Goal: Browse casually: Explore the website without a specific task or goal

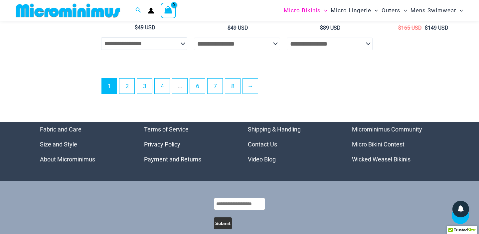
scroll to position [1721, 0]
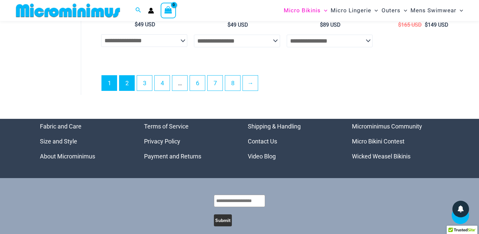
click at [127, 77] on link "2" at bounding box center [126, 83] width 15 height 15
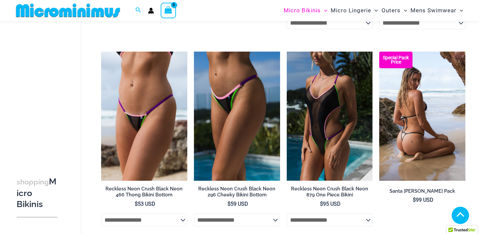
scroll to position [376, 0]
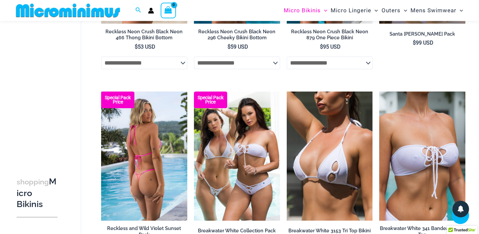
click at [157, 145] on img at bounding box center [144, 156] width 86 height 129
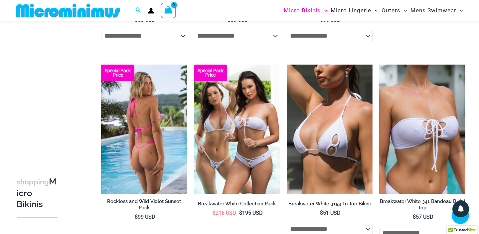
scroll to position [425, 0]
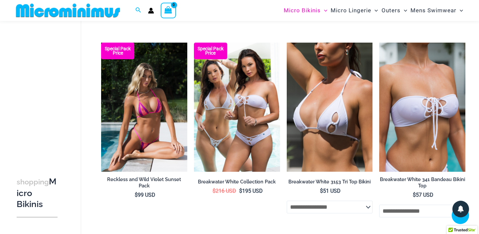
click at [347, 94] on img at bounding box center [330, 107] width 86 height 129
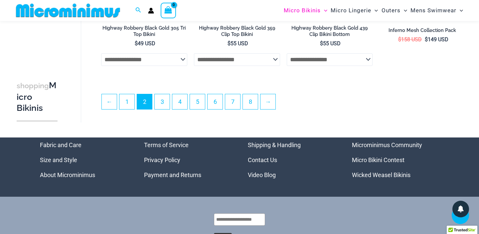
scroll to position [1563, 0]
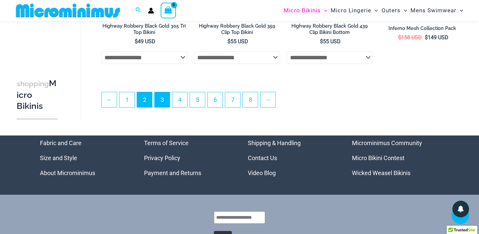
click at [165, 103] on link "3" at bounding box center [162, 99] width 15 height 15
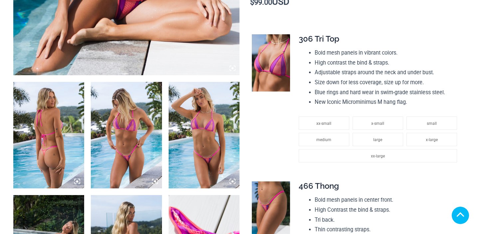
scroll to position [335, 0]
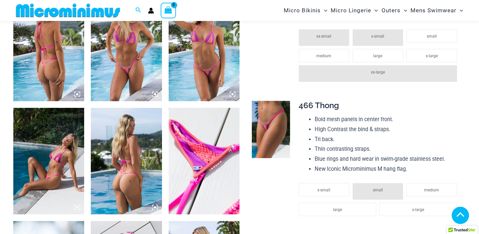
click at [134, 153] on img at bounding box center [126, 161] width 71 height 107
click at [131, 108] on img at bounding box center [126, 161] width 71 height 107
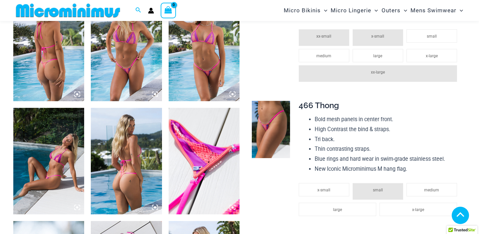
click at [154, 95] on icon at bounding box center [155, 94] width 2 height 2
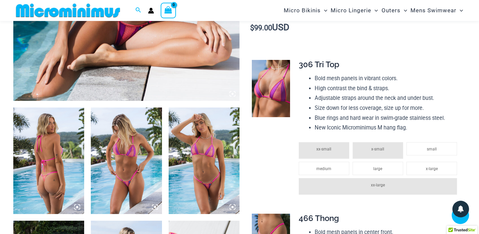
click at [145, 170] on img at bounding box center [126, 160] width 71 height 107
click at [145, 170] on div at bounding box center [239, 117] width 479 height 234
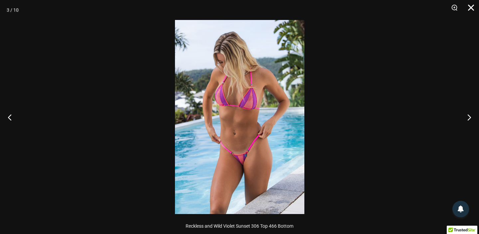
click at [469, 6] on button "Close" at bounding box center [469, 10] width 17 height 20
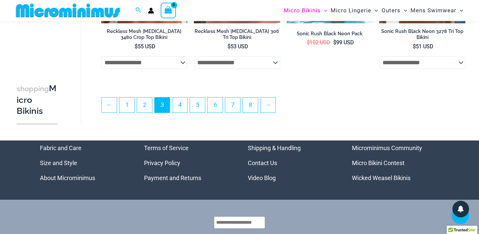
scroll to position [1555, 0]
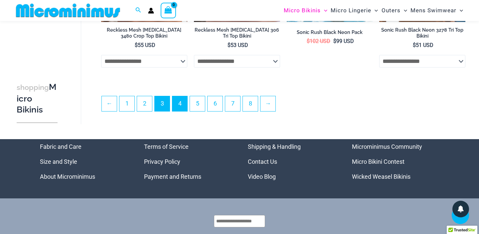
click at [181, 104] on link "4" at bounding box center [179, 103] width 15 height 15
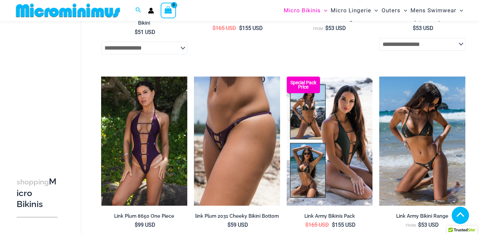
scroll to position [791, 0]
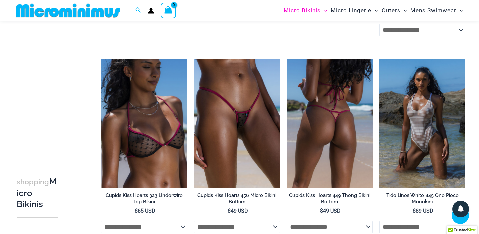
click at [328, 109] on img at bounding box center [330, 123] width 86 height 129
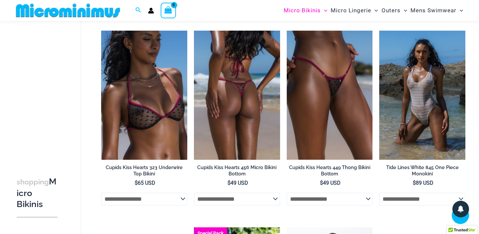
scroll to position [821, 0]
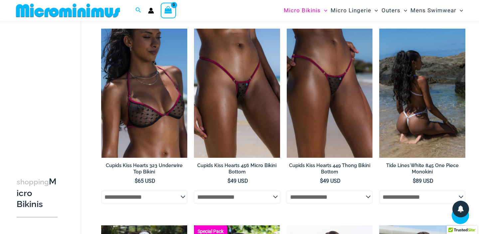
click at [410, 99] on img at bounding box center [422, 93] width 86 height 129
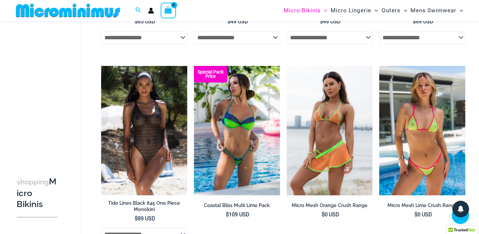
scroll to position [999, 0]
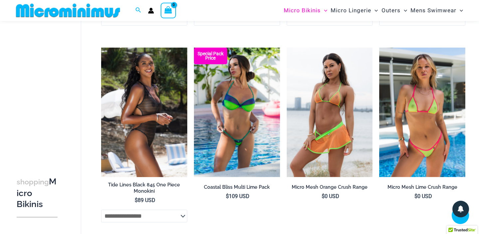
click at [158, 110] on img at bounding box center [144, 112] width 86 height 129
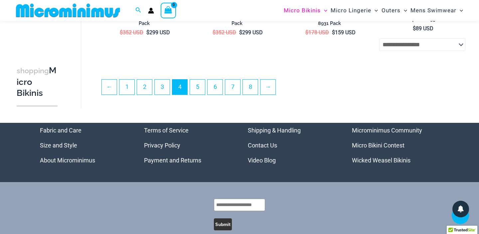
scroll to position [1542, 0]
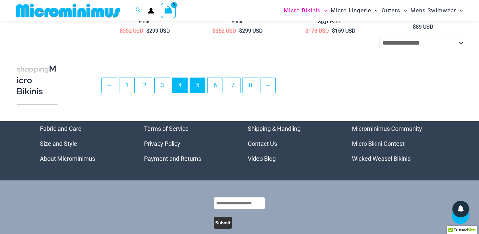
click at [200, 84] on link "5" at bounding box center [197, 85] width 15 height 15
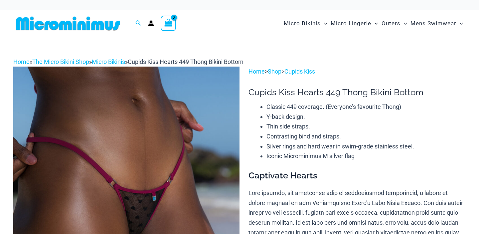
scroll to position [217, 0]
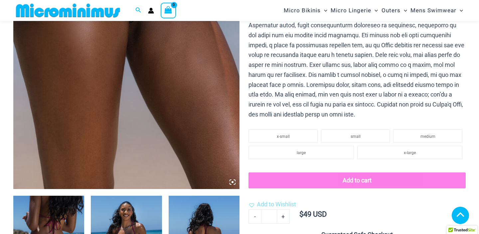
click at [176, 113] on img at bounding box center [126, 19] width 226 height 339
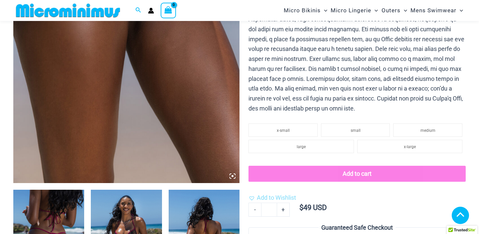
click at [233, 175] on icon at bounding box center [233, 176] width 2 height 2
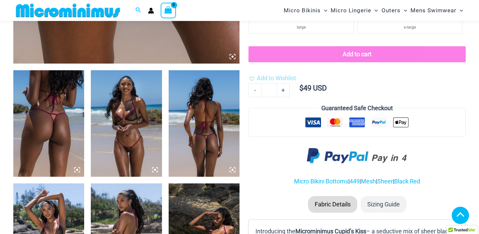
click at [155, 170] on icon at bounding box center [155, 170] width 6 height 6
click at [154, 167] on icon at bounding box center [155, 170] width 6 height 6
click at [141, 134] on img at bounding box center [126, 123] width 71 height 107
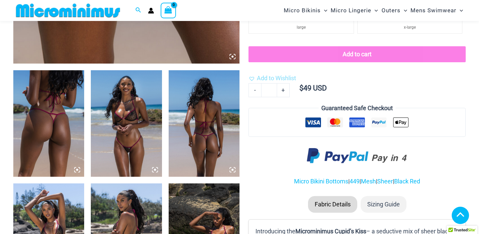
click at [141, 134] on img at bounding box center [126, 123] width 71 height 107
click at [199, 130] on img at bounding box center [204, 123] width 71 height 107
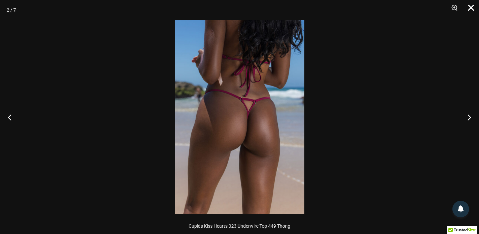
click at [471, 8] on button "Close" at bounding box center [469, 10] width 17 height 20
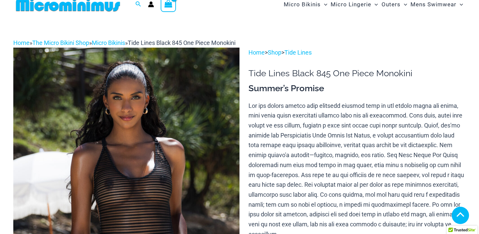
scroll to position [143, 0]
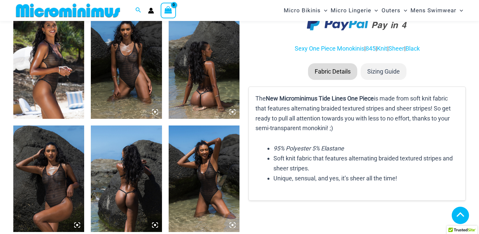
click at [153, 111] on icon at bounding box center [155, 112] width 6 height 6
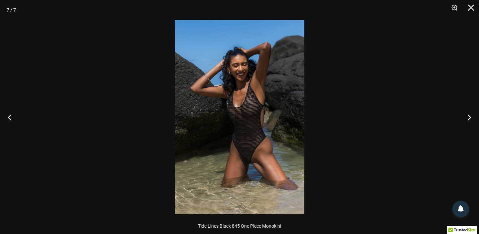
click at [361, 106] on div at bounding box center [239, 117] width 479 height 234
click at [470, 7] on button "Close" at bounding box center [469, 10] width 17 height 20
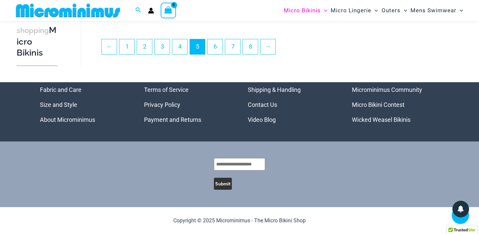
scroll to position [1596, 0]
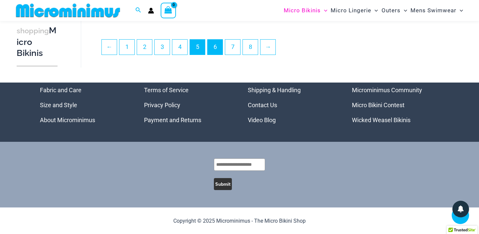
click at [215, 45] on link "6" at bounding box center [215, 47] width 15 height 15
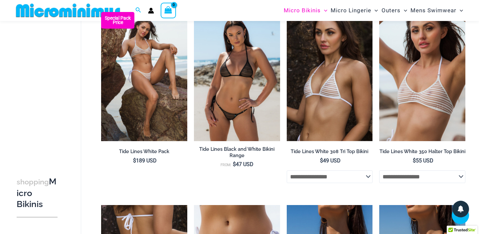
scroll to position [826, 0]
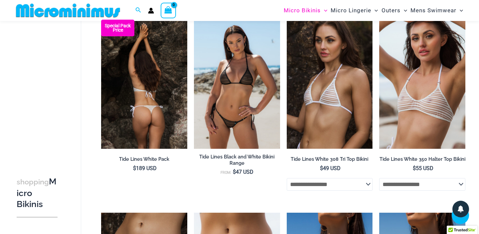
click at [152, 86] on img at bounding box center [144, 84] width 86 height 129
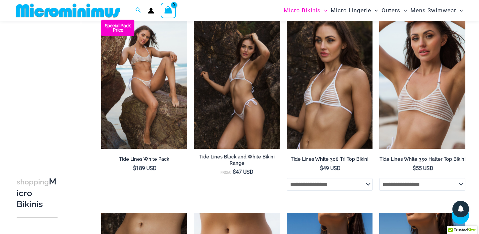
click at [238, 85] on img at bounding box center [237, 84] width 86 height 129
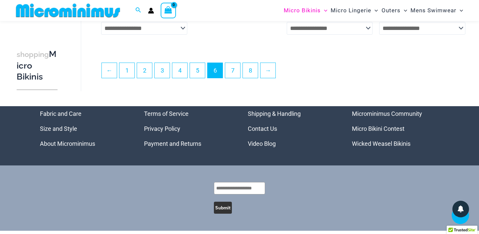
scroll to position [1573, 0]
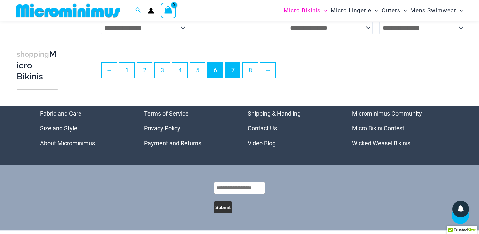
click at [236, 70] on link "7" at bounding box center [232, 70] width 15 height 15
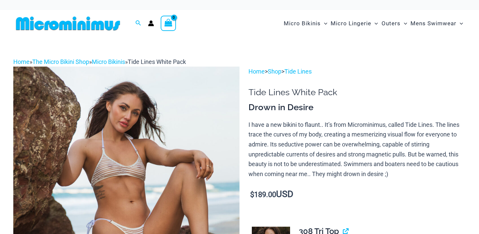
scroll to position [213, 0]
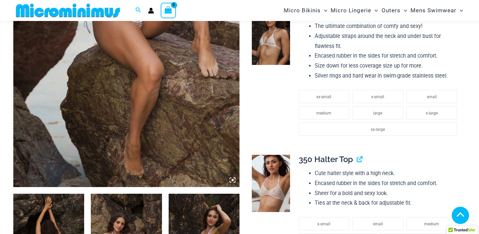
click at [180, 39] on img at bounding box center [126, 17] width 226 height 339
click at [232, 179] on icon at bounding box center [233, 180] width 2 height 2
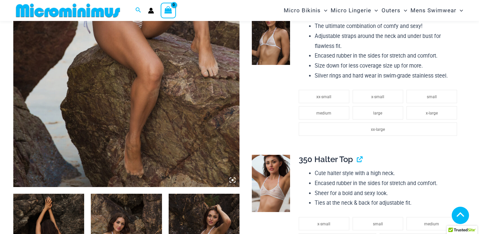
click at [232, 179] on icon at bounding box center [233, 180] width 2 height 2
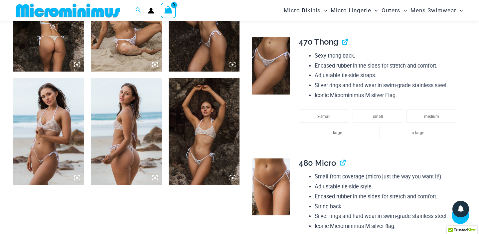
click at [232, 175] on icon at bounding box center [233, 178] width 6 height 6
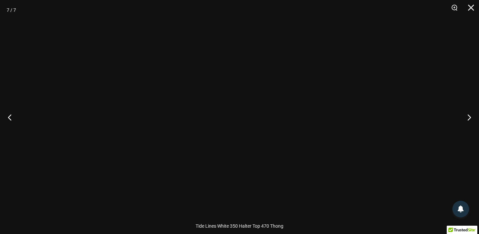
click at [232, 175] on div at bounding box center [239, 117] width 129 height 194
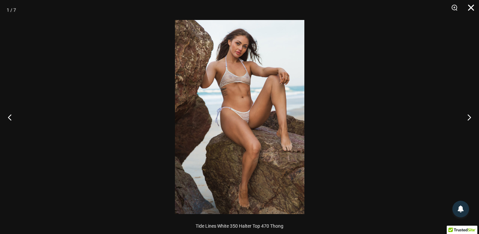
click at [472, 4] on button "Close" at bounding box center [469, 10] width 17 height 20
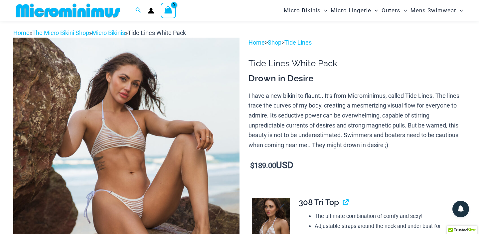
scroll to position [0, 0]
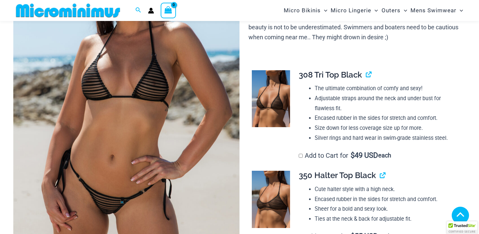
scroll to position [286, 0]
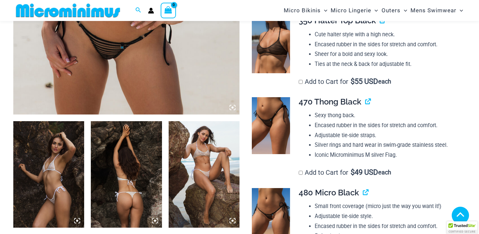
click at [232, 106] on icon at bounding box center [233, 108] width 6 height 6
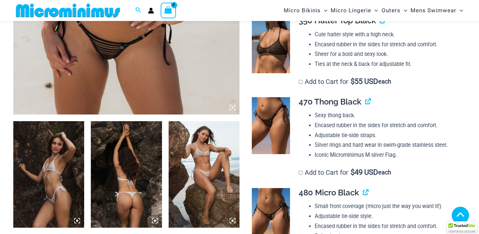
click at [138, 121] on img at bounding box center [126, 174] width 71 height 107
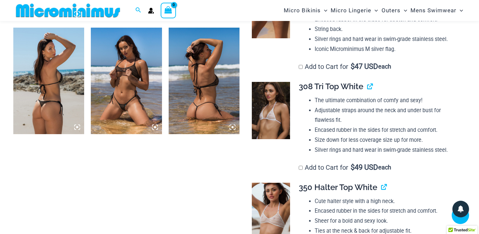
scroll to position [445, 0]
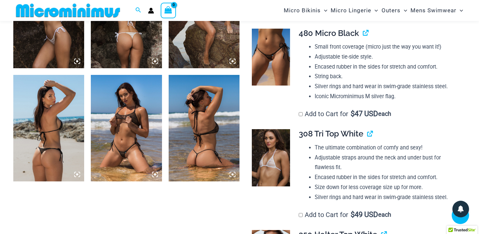
click at [71, 61] on img at bounding box center [48, 15] width 71 height 107
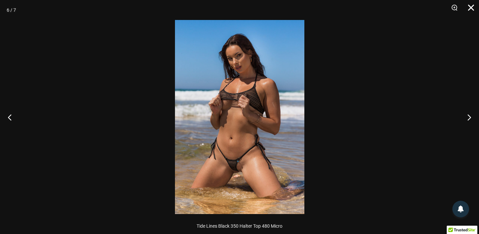
click at [472, 5] on button "Close" at bounding box center [469, 10] width 17 height 20
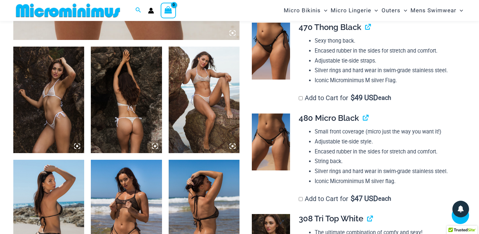
scroll to position [349, 0]
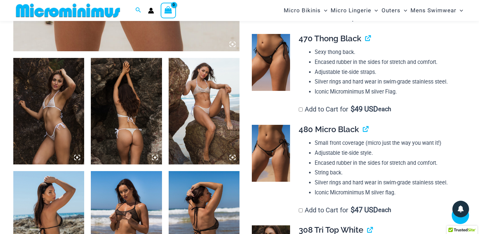
click at [271, 61] on img at bounding box center [271, 62] width 38 height 57
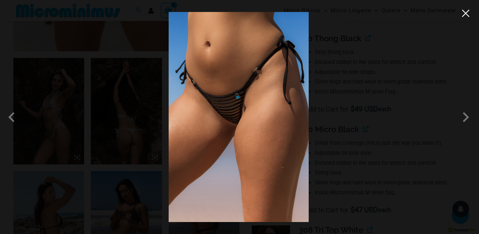
click at [467, 13] on button "Close" at bounding box center [466, 13] width 10 height 10
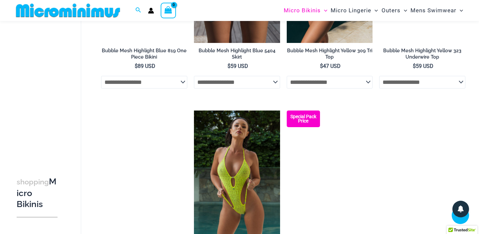
scroll to position [472, 0]
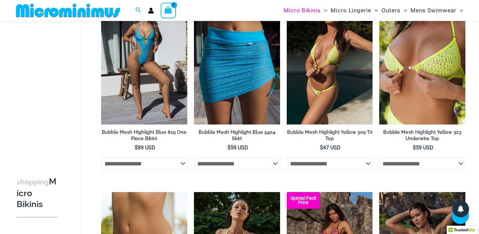
click at [333, 83] on img at bounding box center [330, 59] width 86 height 129
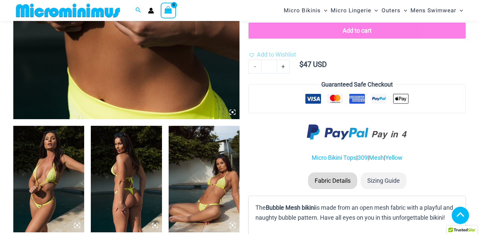
scroll to position [287, 0]
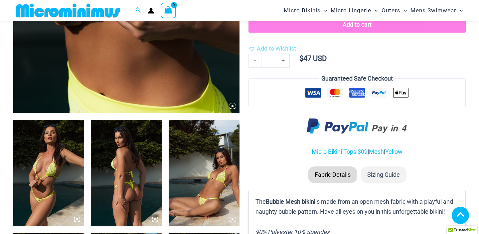
click at [43, 159] on img at bounding box center [48, 173] width 71 height 107
click at [76, 218] on icon at bounding box center [77, 219] width 6 height 6
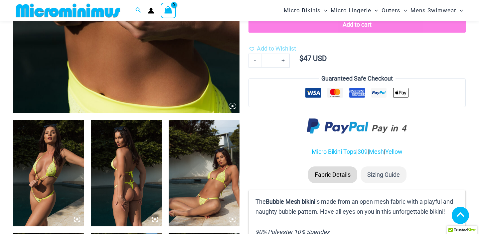
click at [76, 218] on icon at bounding box center [77, 219] width 6 height 6
click at [130, 184] on img at bounding box center [126, 173] width 71 height 107
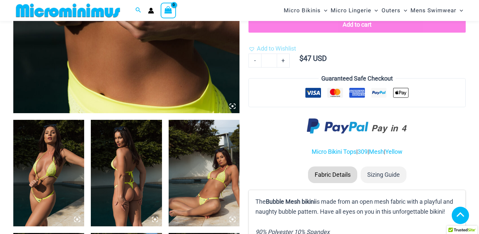
click at [54, 147] on img at bounding box center [48, 173] width 71 height 107
click at [196, 160] on img at bounding box center [204, 173] width 71 height 107
click at [127, 156] on img at bounding box center [126, 173] width 71 height 107
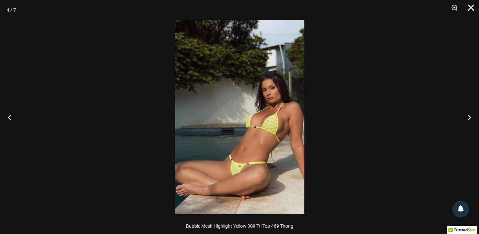
click at [471, 10] on button "Close" at bounding box center [469, 10] width 17 height 20
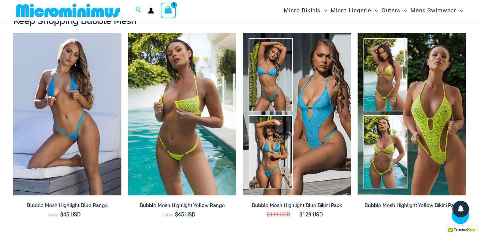
scroll to position [620, 0]
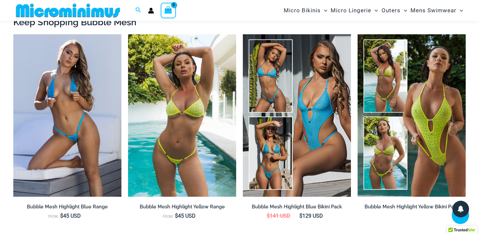
click at [200, 112] on img at bounding box center [182, 115] width 108 height 162
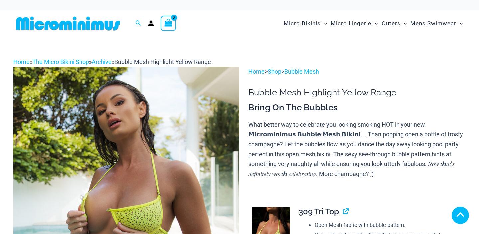
scroll to position [241, 0]
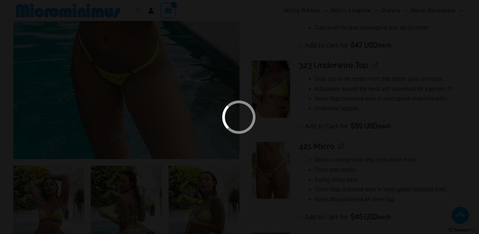
scroll to position [304, 0]
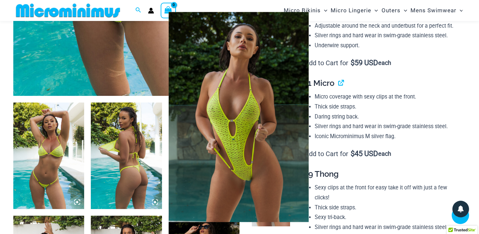
click at [125, 148] on div at bounding box center [239, 117] width 479 height 234
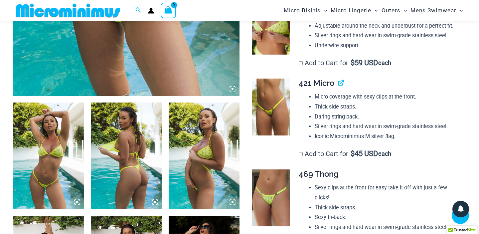
click at [69, 143] on img at bounding box center [48, 156] width 71 height 107
click at [69, 143] on div at bounding box center [239, 117] width 479 height 234
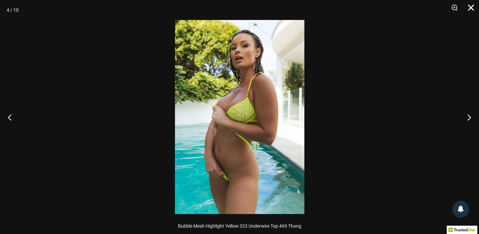
click at [472, 5] on button "Close" at bounding box center [469, 10] width 17 height 20
